Goal: Information Seeking & Learning: Compare options

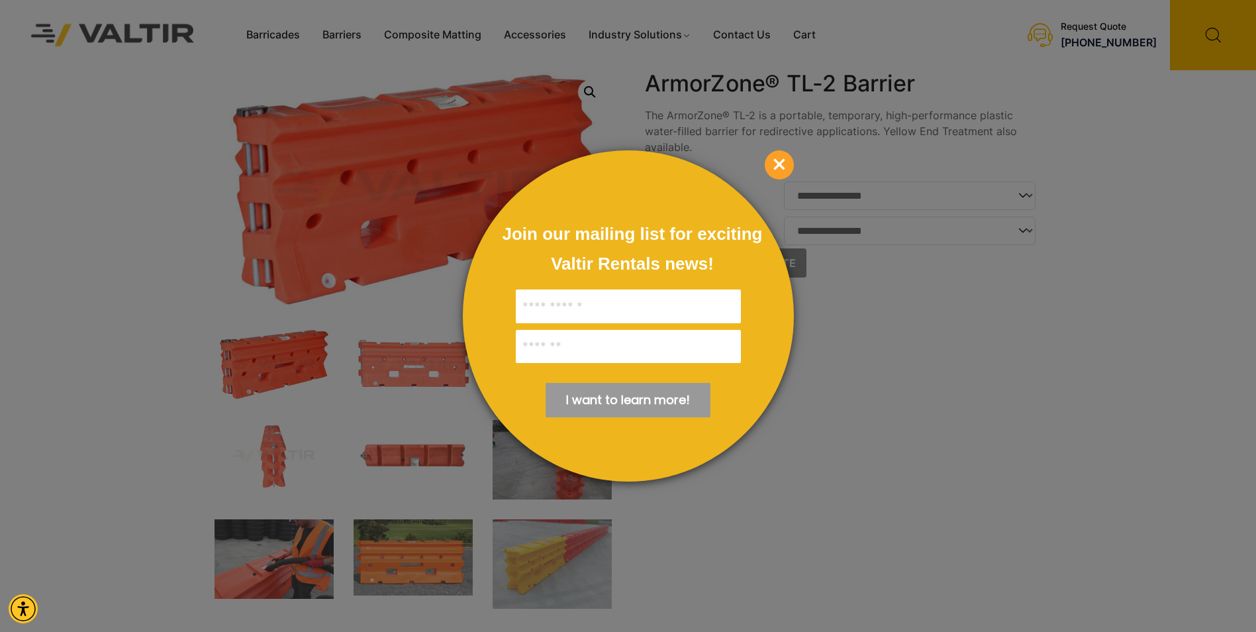
click at [786, 161] on span "×" at bounding box center [779, 164] width 29 height 29
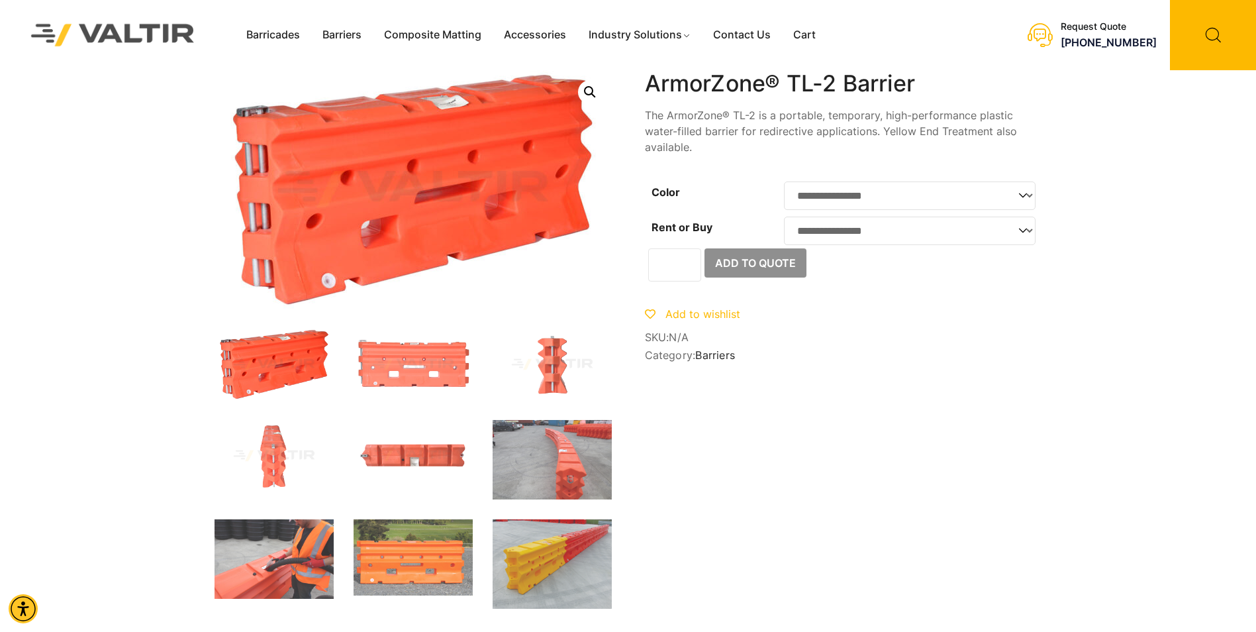
click at [554, 548] on img at bounding box center [552, 563] width 119 height 89
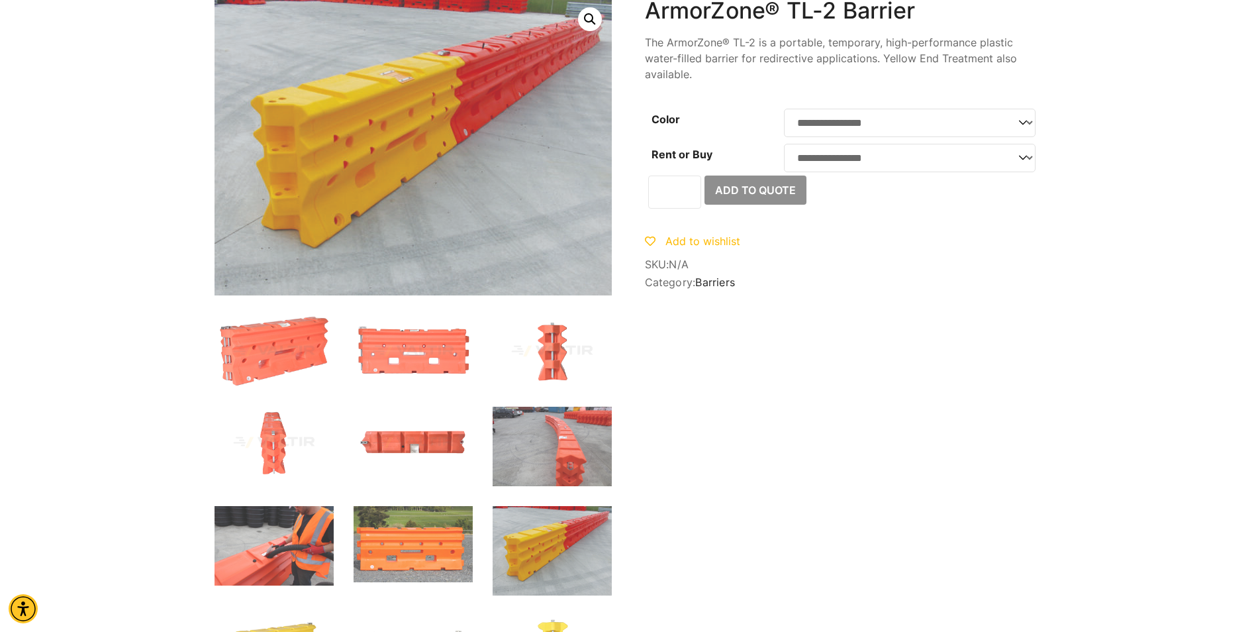
scroll to position [132, 0]
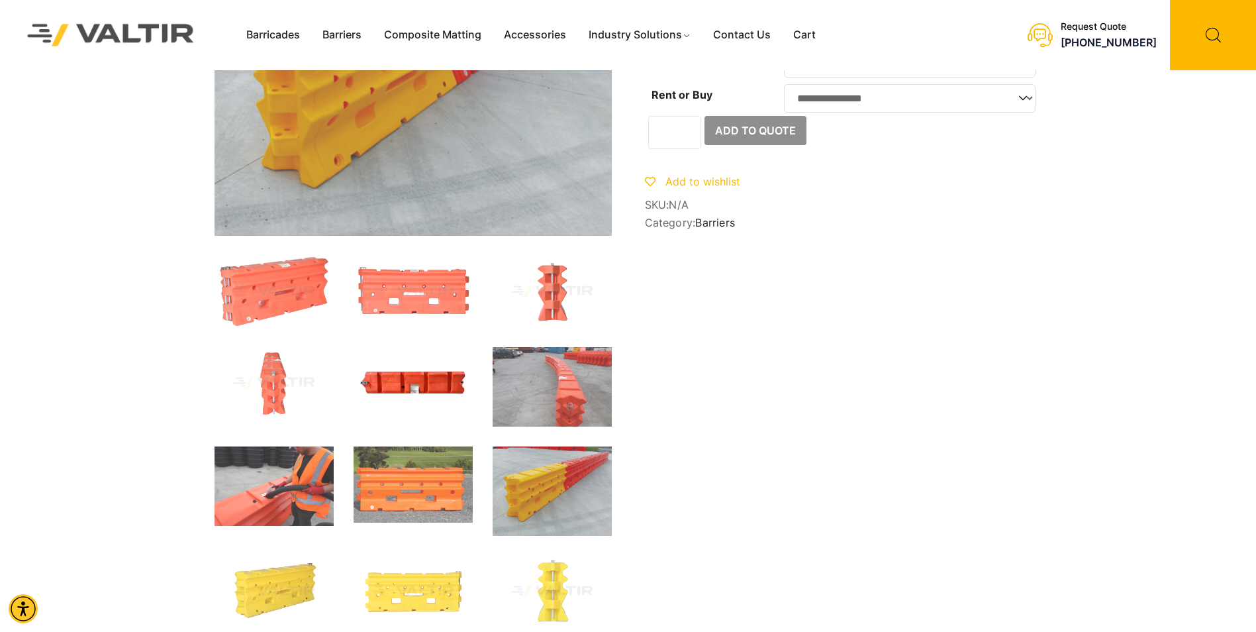
click at [412, 385] on img at bounding box center [413, 382] width 119 height 71
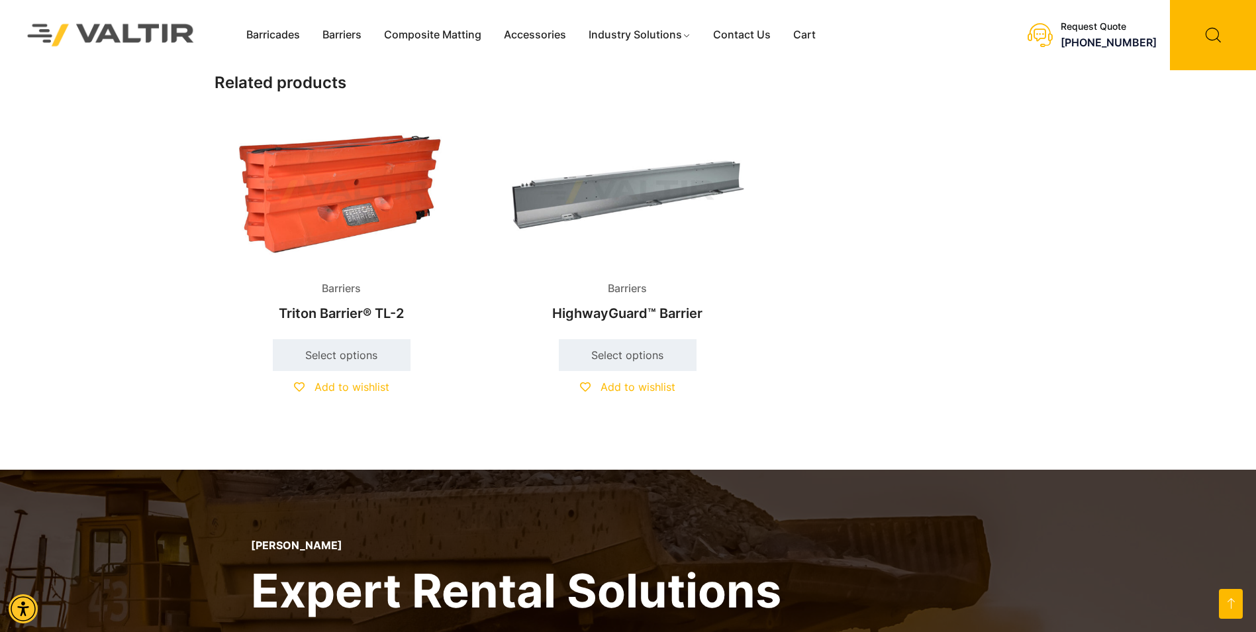
scroll to position [1258, 0]
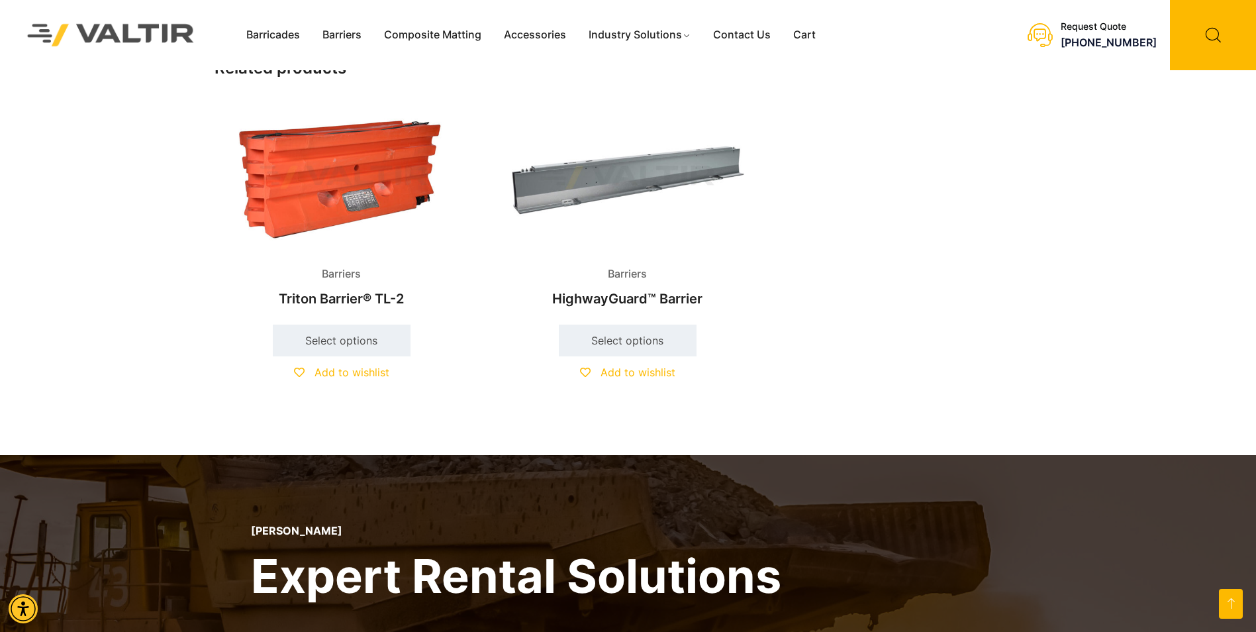
click at [337, 191] on img at bounding box center [341, 177] width 254 height 153
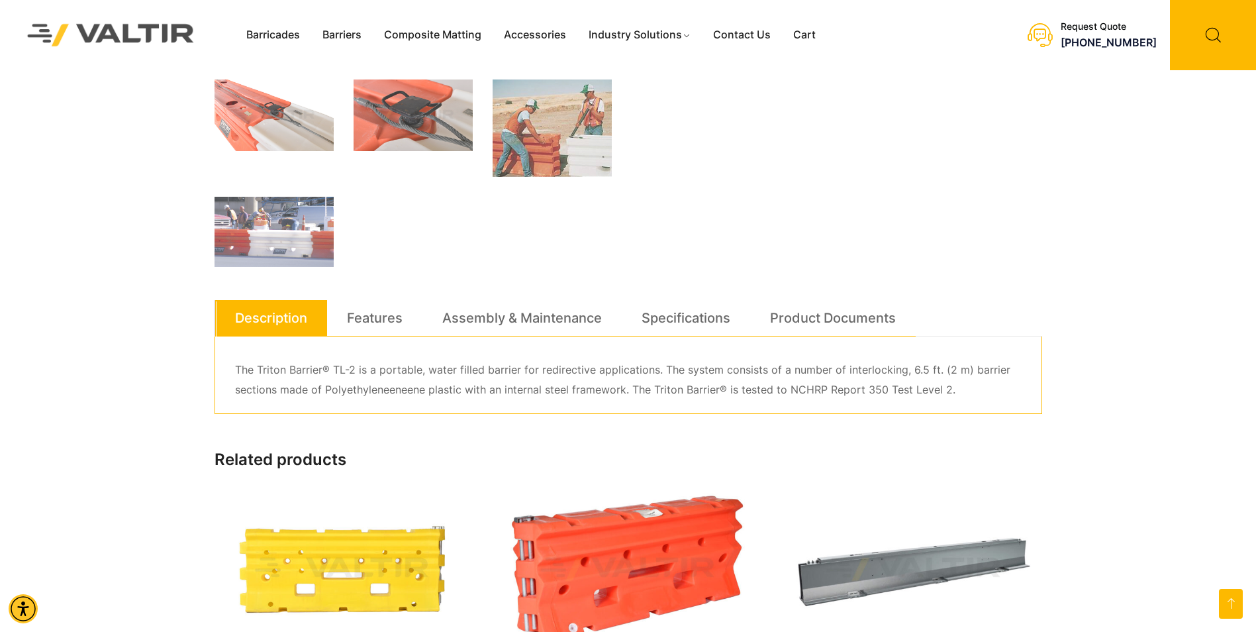
scroll to position [508, 0]
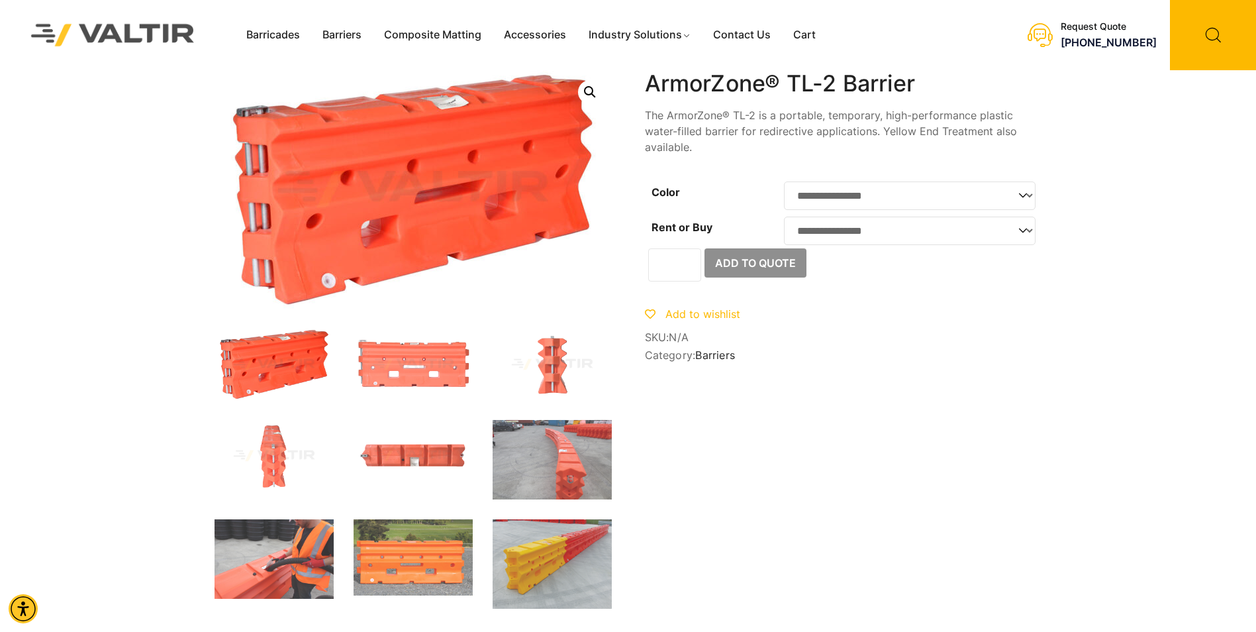
click at [532, 552] on img at bounding box center [552, 563] width 119 height 89
